Goal: Task Accomplishment & Management: Manage account settings

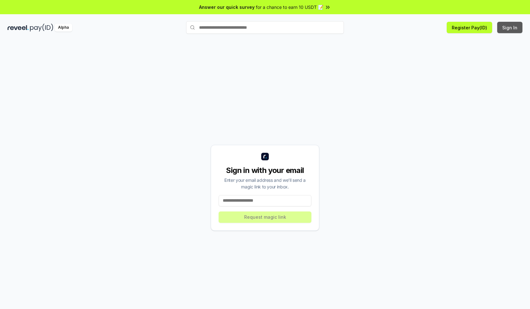
click at [510, 27] on button "Sign In" at bounding box center [509, 27] width 25 height 11
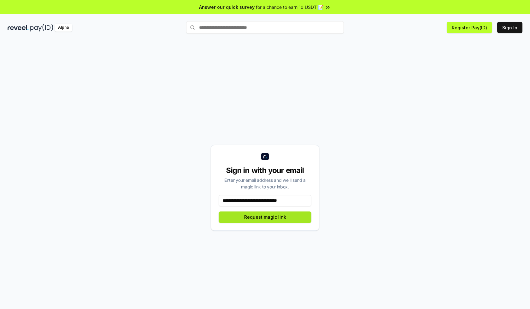
type input "**********"
click at [265, 217] on button "Request magic link" at bounding box center [265, 216] width 93 height 11
